Goal: Communication & Community: Answer question/provide support

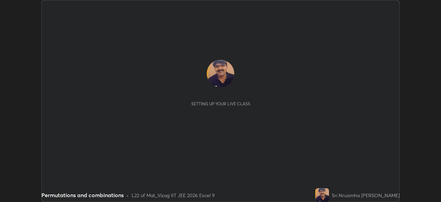
scroll to position [202, 441]
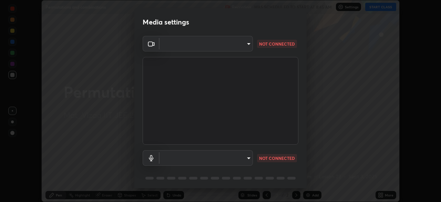
type input "0e2f1805e12930c49d18400bd61b7200eb2b8cda94a454d6733a2ad48d5fb0ad"
type input "default"
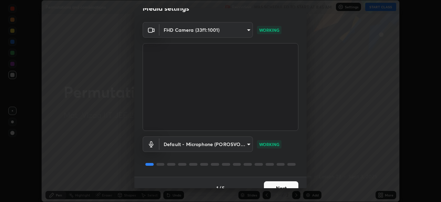
scroll to position [24, 0]
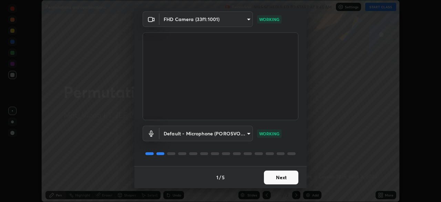
click at [279, 177] on button "Next" at bounding box center [281, 177] width 34 height 14
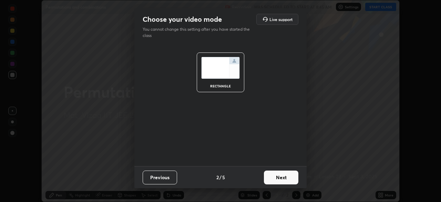
scroll to position [0, 0]
click at [283, 177] on button "Next" at bounding box center [281, 177] width 34 height 14
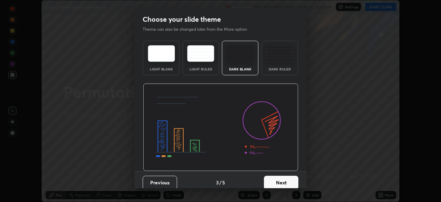
click at [279, 181] on button "Next" at bounding box center [281, 182] width 34 height 14
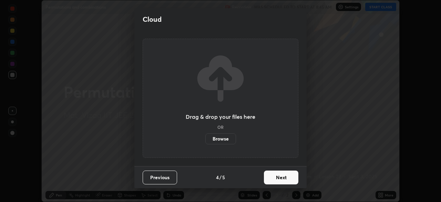
click at [281, 177] on button "Next" at bounding box center [281, 177] width 34 height 14
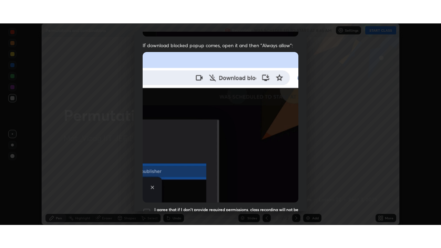
scroll to position [165, 0]
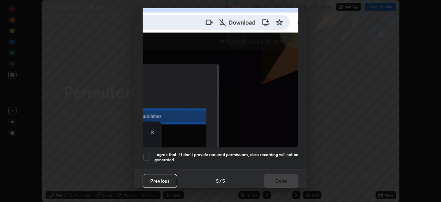
click at [148, 153] on div at bounding box center [147, 157] width 8 height 8
click at [275, 176] on button "Done" at bounding box center [281, 181] width 34 height 14
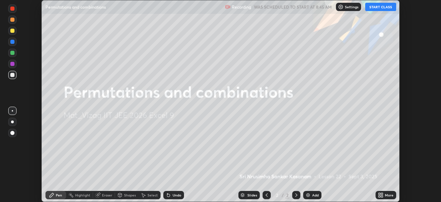
click at [382, 193] on icon at bounding box center [382, 194] width 2 height 2
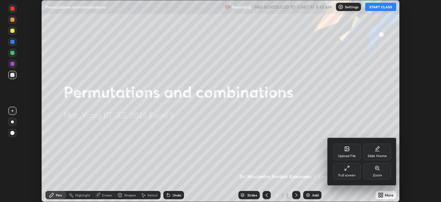
click at [350, 171] on div "Full screen" at bounding box center [347, 171] width 28 height 17
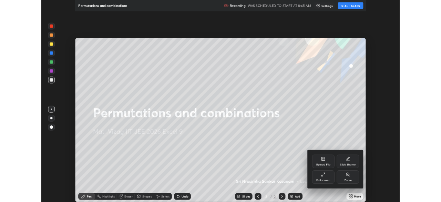
scroll to position [248, 441]
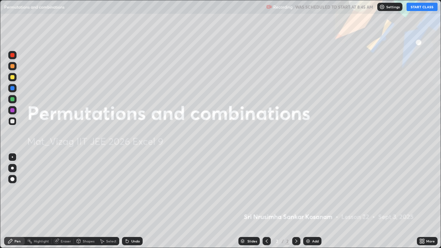
click at [420, 7] on button "START CLASS" at bounding box center [422, 7] width 31 height 8
click at [312, 201] on div "Add" at bounding box center [315, 241] width 7 height 3
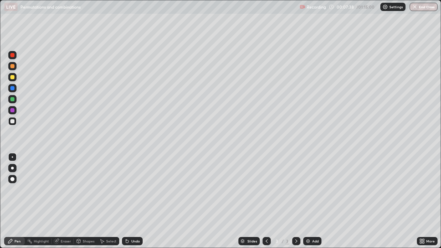
click at [313, 201] on div "Add" at bounding box center [315, 241] width 7 height 3
click at [63, 201] on div "Eraser" at bounding box center [66, 241] width 10 height 3
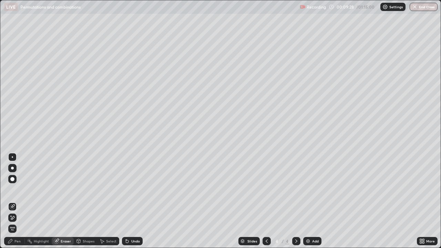
click at [13, 201] on icon at bounding box center [13, 218] width 6 height 6
click at [23, 201] on div "Pen" at bounding box center [14, 241] width 21 height 8
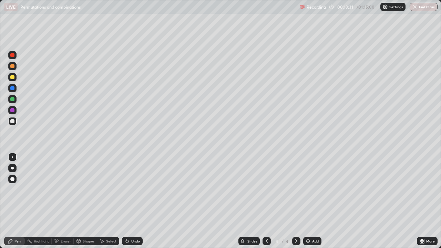
click at [308, 201] on img at bounding box center [308, 242] width 6 height 6
click at [267, 201] on icon at bounding box center [267, 242] width 6 height 6
click at [296, 201] on icon at bounding box center [297, 242] width 6 height 6
click at [132, 201] on div "Undo" at bounding box center [135, 241] width 9 height 3
click at [131, 201] on div "Undo" at bounding box center [132, 241] width 21 height 8
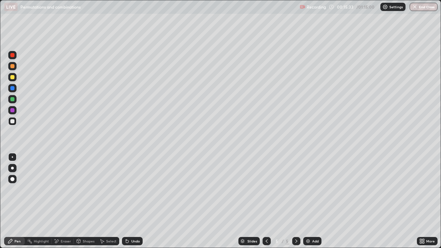
click at [131, 201] on div "Undo" at bounding box center [135, 241] width 9 height 3
click at [57, 201] on icon at bounding box center [57, 241] width 4 height 3
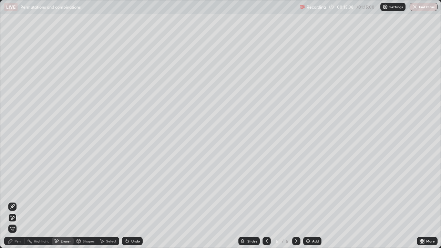
click at [15, 201] on div "Pen" at bounding box center [17, 241] width 6 height 3
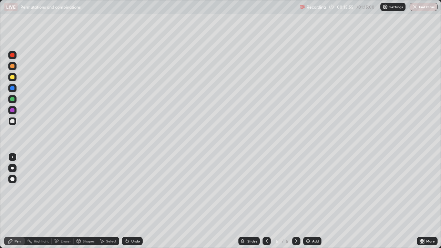
click at [136, 201] on div "Undo" at bounding box center [132, 241] width 21 height 8
click at [133, 201] on div "Undo" at bounding box center [135, 241] width 9 height 3
click at [265, 201] on icon at bounding box center [267, 242] width 6 height 6
click at [296, 201] on icon at bounding box center [297, 242] width 6 height 6
click at [306, 201] on img at bounding box center [308, 242] width 6 height 6
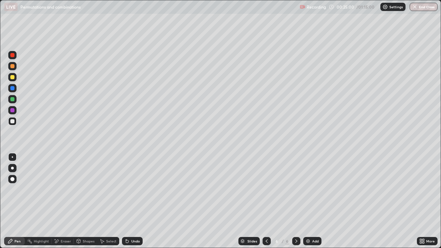
click at [313, 201] on div "Add" at bounding box center [315, 241] width 7 height 3
click at [133, 201] on div "Undo" at bounding box center [135, 241] width 9 height 3
click at [310, 201] on img at bounding box center [308, 242] width 6 height 6
click at [132, 201] on div "Undo" at bounding box center [135, 241] width 9 height 3
click at [133, 201] on div "Undo" at bounding box center [135, 241] width 9 height 3
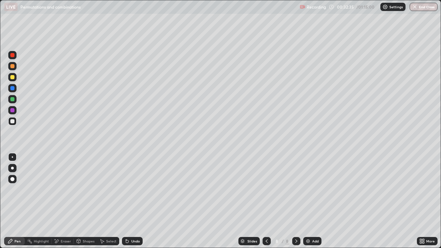
click at [133, 201] on div "Undo" at bounding box center [135, 241] width 9 height 3
click at [134, 201] on div "Undo" at bounding box center [135, 241] width 9 height 3
click at [312, 201] on div "Add" at bounding box center [315, 241] width 7 height 3
click at [309, 201] on img at bounding box center [308, 242] width 6 height 6
click at [412, 11] on button "End Class" at bounding box center [424, 7] width 28 height 8
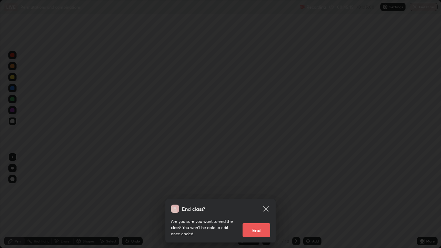
click at [266, 201] on icon at bounding box center [266, 209] width 8 height 8
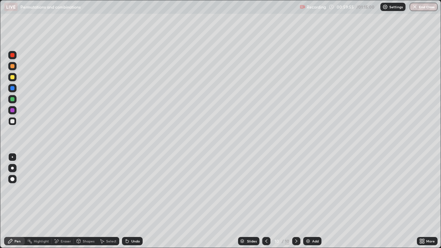
click at [310, 201] on img at bounding box center [308, 242] width 6 height 6
click at [312, 201] on div "Add" at bounding box center [315, 241] width 7 height 3
click at [62, 201] on div "Eraser" at bounding box center [66, 241] width 10 height 3
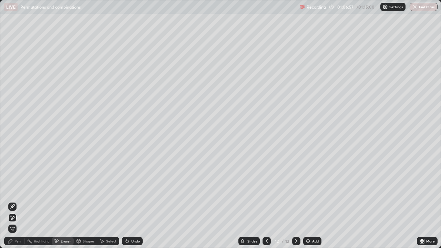
click at [18, 201] on div "Pen" at bounding box center [17, 241] width 6 height 3
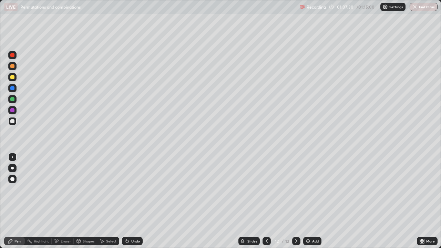
click at [134, 201] on div "Undo" at bounding box center [135, 241] width 9 height 3
click at [133, 201] on div "Undo" at bounding box center [135, 241] width 9 height 3
click at [313, 201] on div "Add" at bounding box center [315, 241] width 7 height 3
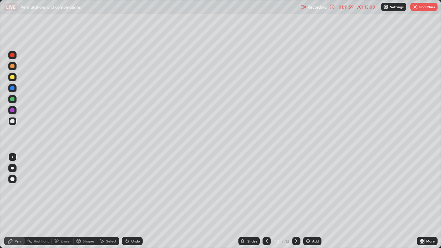
click at [417, 9] on img "button" at bounding box center [416, 7] width 6 height 6
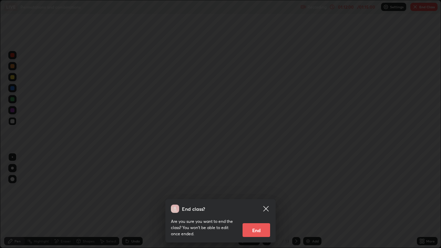
click at [260, 201] on button "End" at bounding box center [257, 230] width 28 height 14
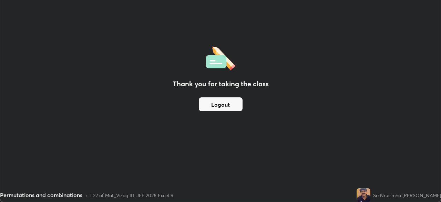
scroll to position [34269, 34029]
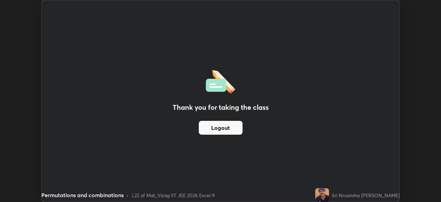
click at [224, 125] on button "Logout" at bounding box center [221, 128] width 44 height 14
click at [221, 127] on button "Logout" at bounding box center [221, 128] width 44 height 14
click at [297, 148] on div "Thank you for taking the class Logout" at bounding box center [221, 100] width 358 height 201
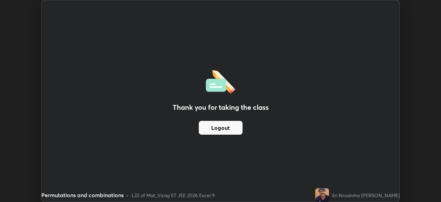
click at [303, 137] on div "Thank you for taking the class Logout" at bounding box center [221, 100] width 358 height 201
click at [306, 74] on div "Thank you for taking the class Logout" at bounding box center [221, 100] width 358 height 201
click at [300, 160] on div "Thank you for taking the class Logout" at bounding box center [221, 100] width 358 height 201
click at [299, 160] on div "Thank you for taking the class Logout" at bounding box center [221, 100] width 358 height 201
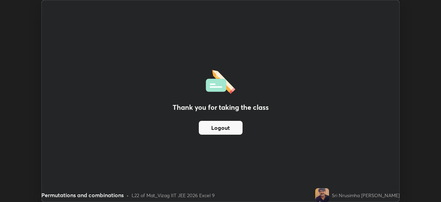
click at [299, 162] on div "Thank you for taking the class Logout" at bounding box center [221, 100] width 358 height 201
